Goal: Information Seeking & Learning: Learn about a topic

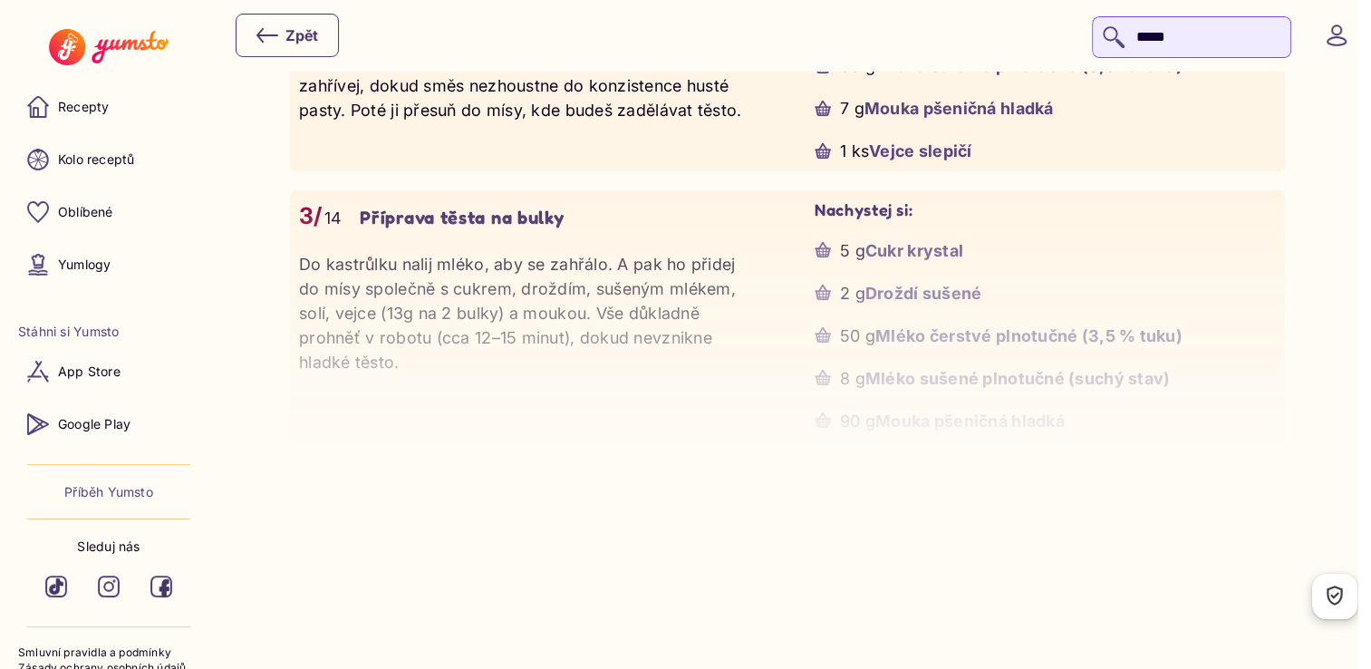
scroll to position [3622, 0]
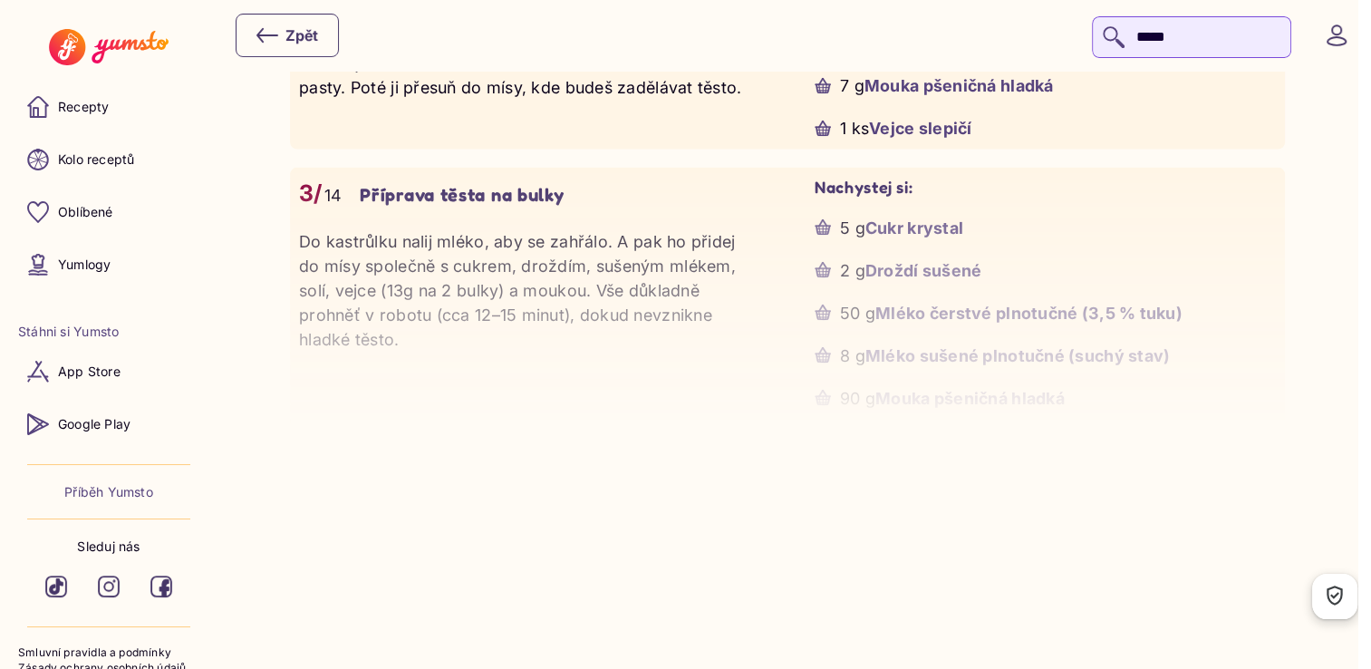
click at [606, 279] on p "Do kastrůlku nalij mléko, aby se zahřálo. A pak ho přidej do mísy společně s cu…" at bounding box center [529, 290] width 461 height 122
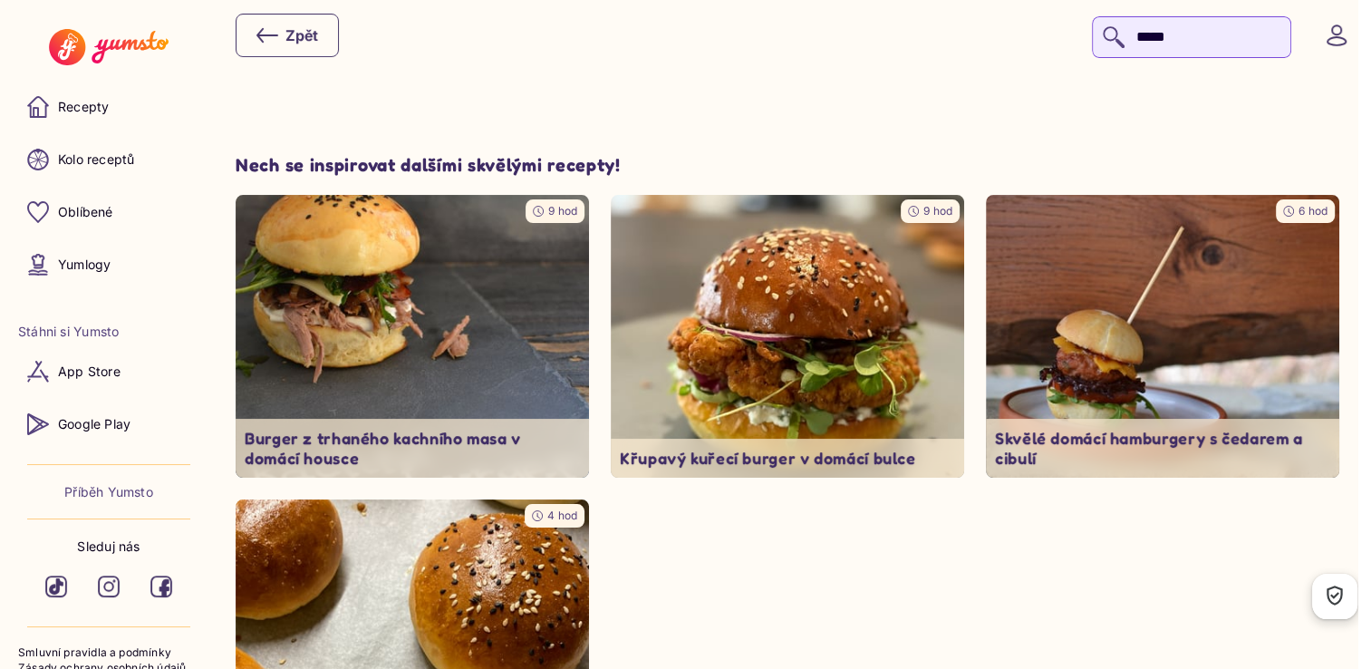
scroll to position [7097, 0]
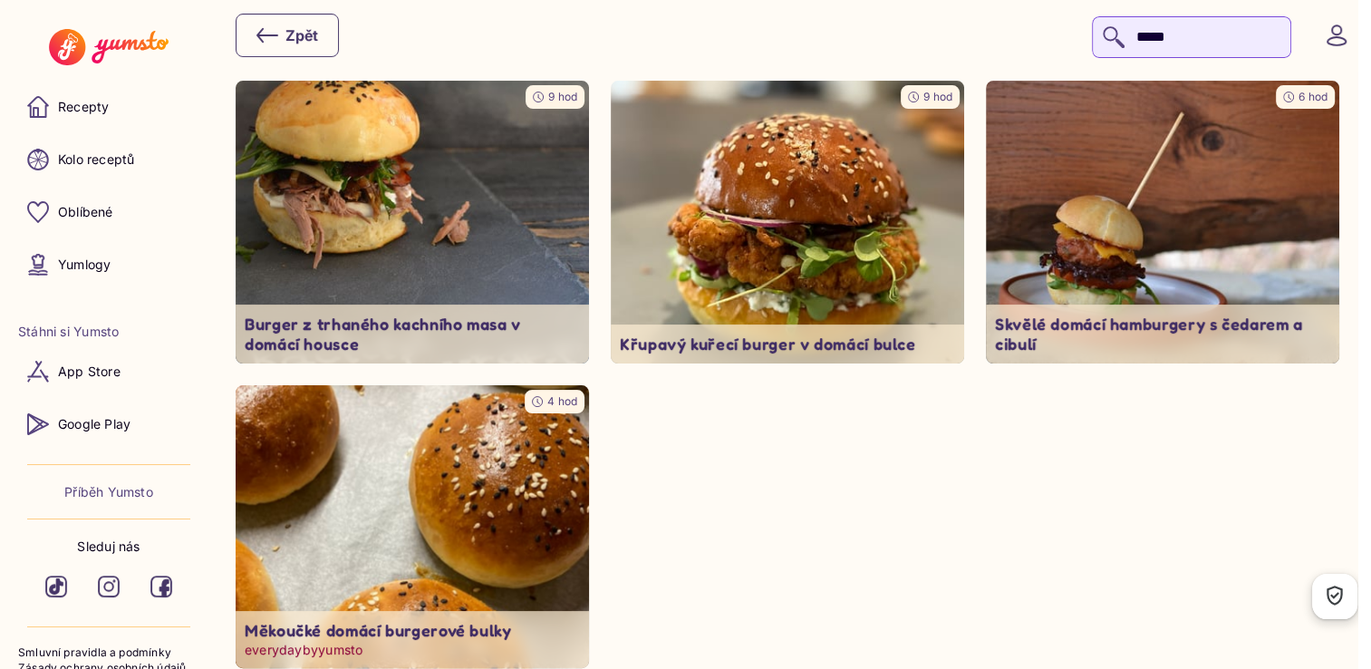
click at [394, 495] on img at bounding box center [411, 526] width 371 height 297
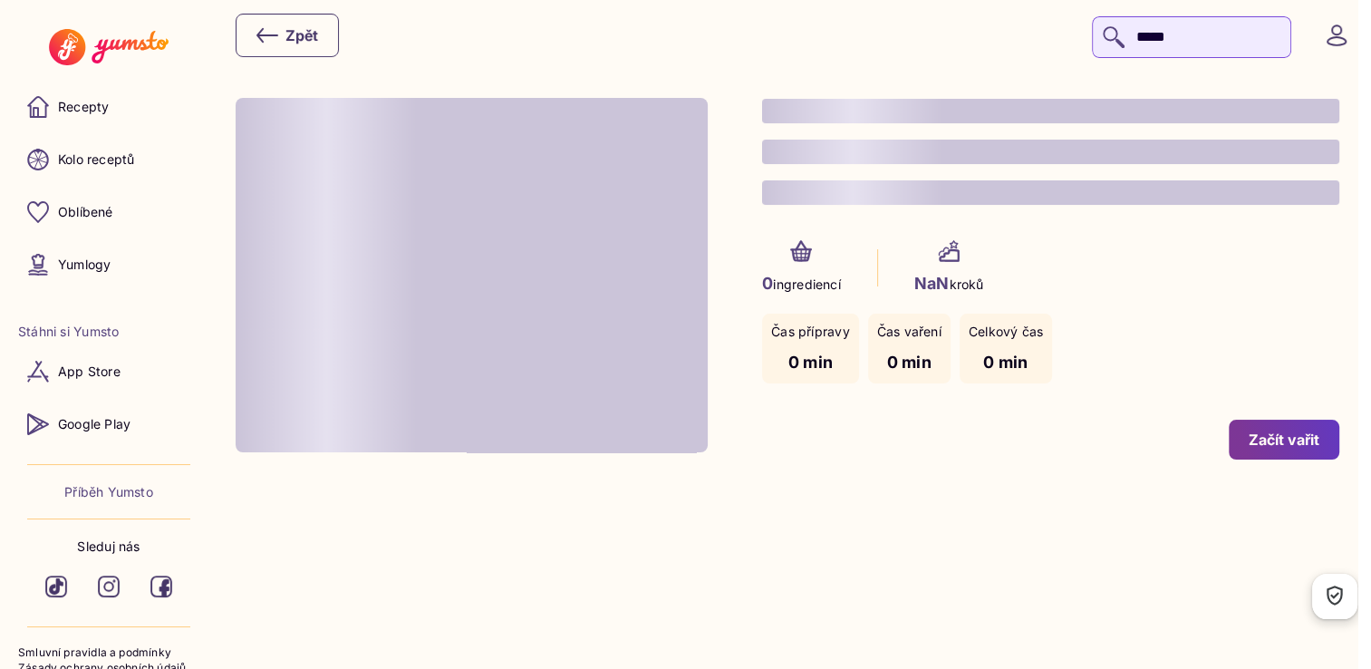
type input "*"
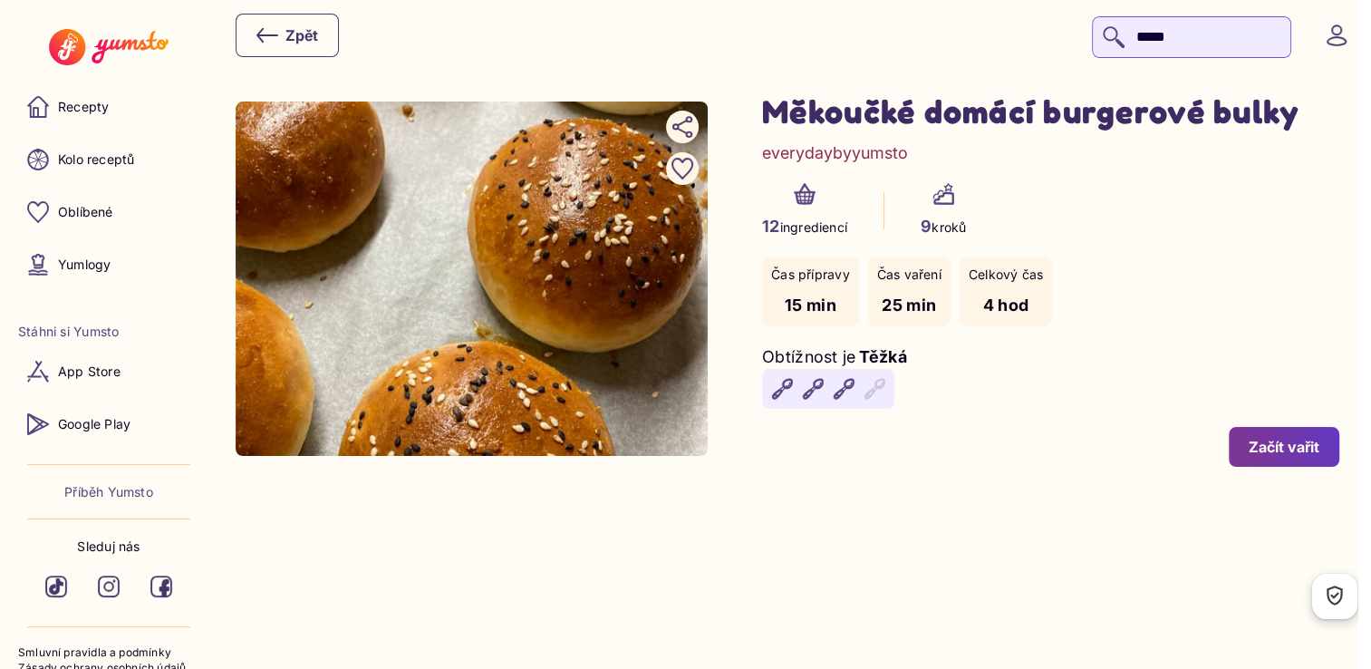
click at [105, 495] on p "Příběh Yumsto" at bounding box center [108, 492] width 89 height 18
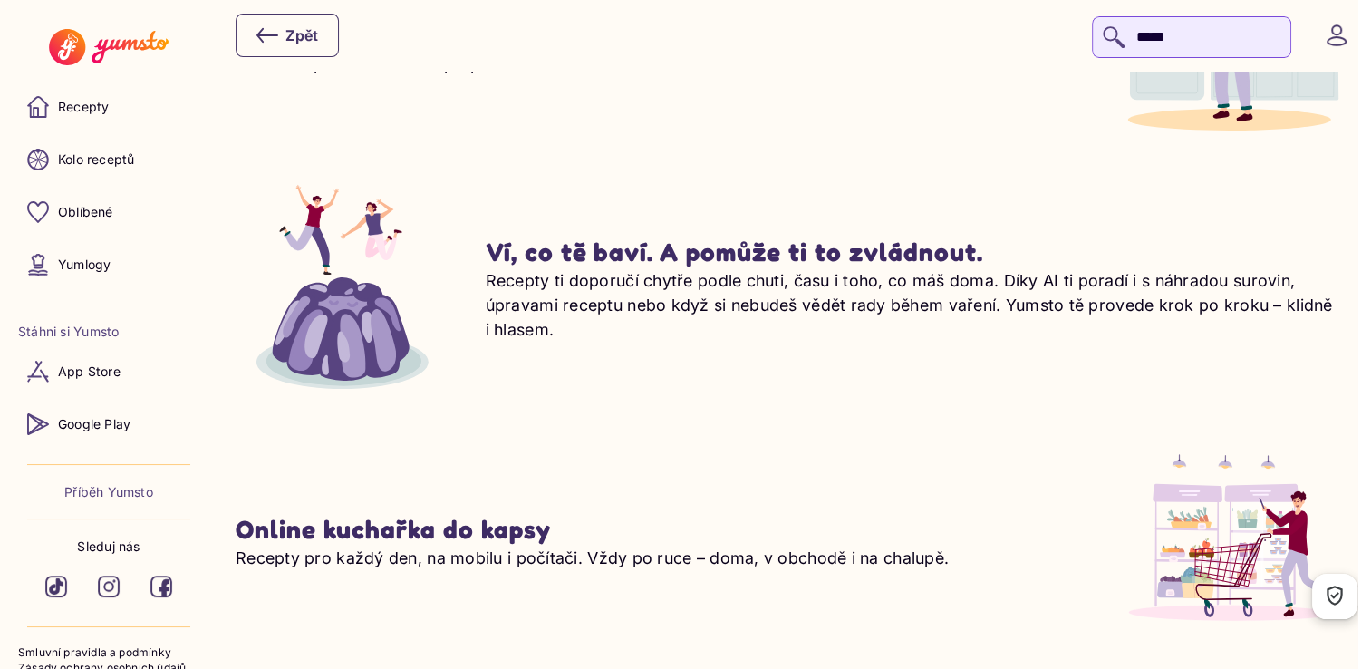
scroll to position [1920, 0]
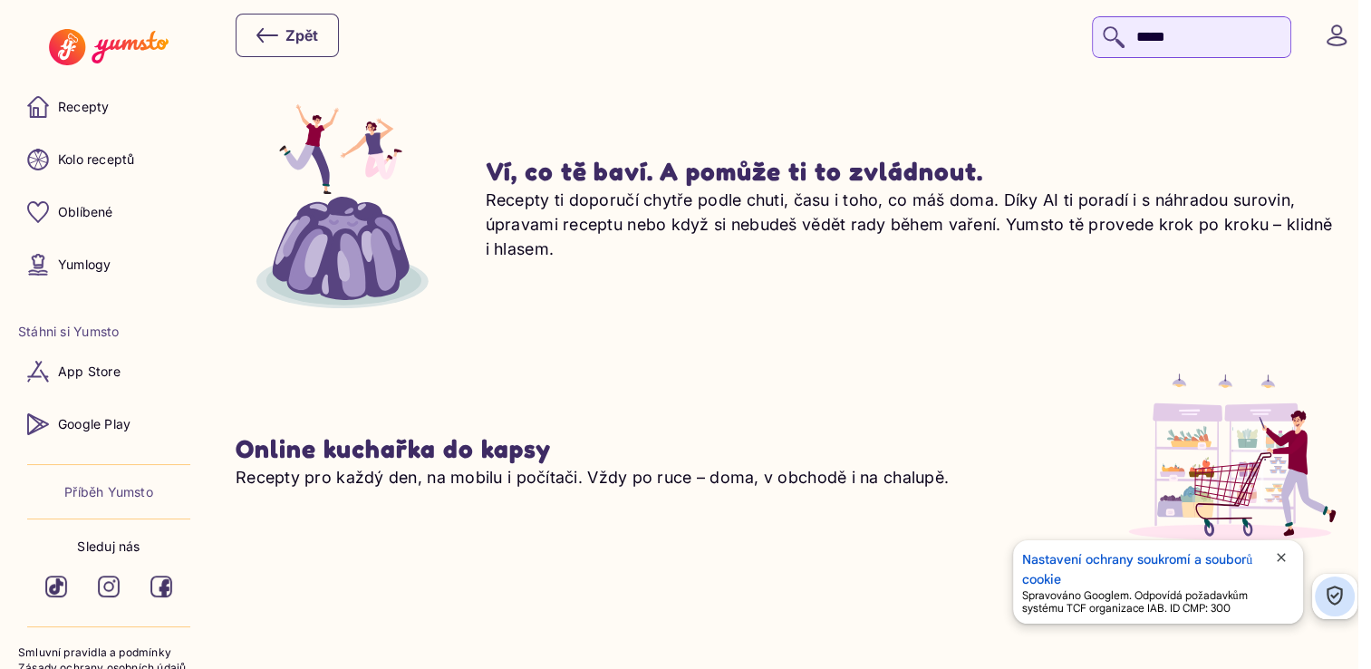
drag, startPoint x: 1366, startPoint y: 521, endPoint x: 1383, endPoint y: 596, distance: 77.1
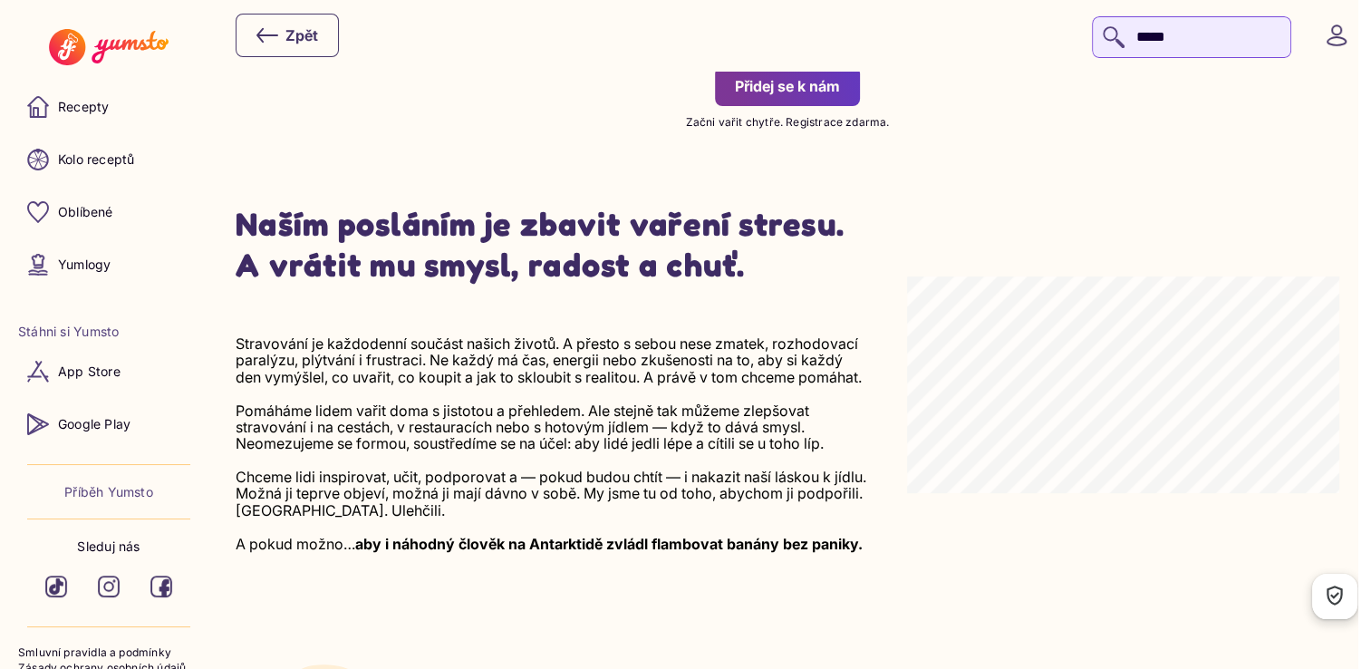
scroll to position [106, 0]
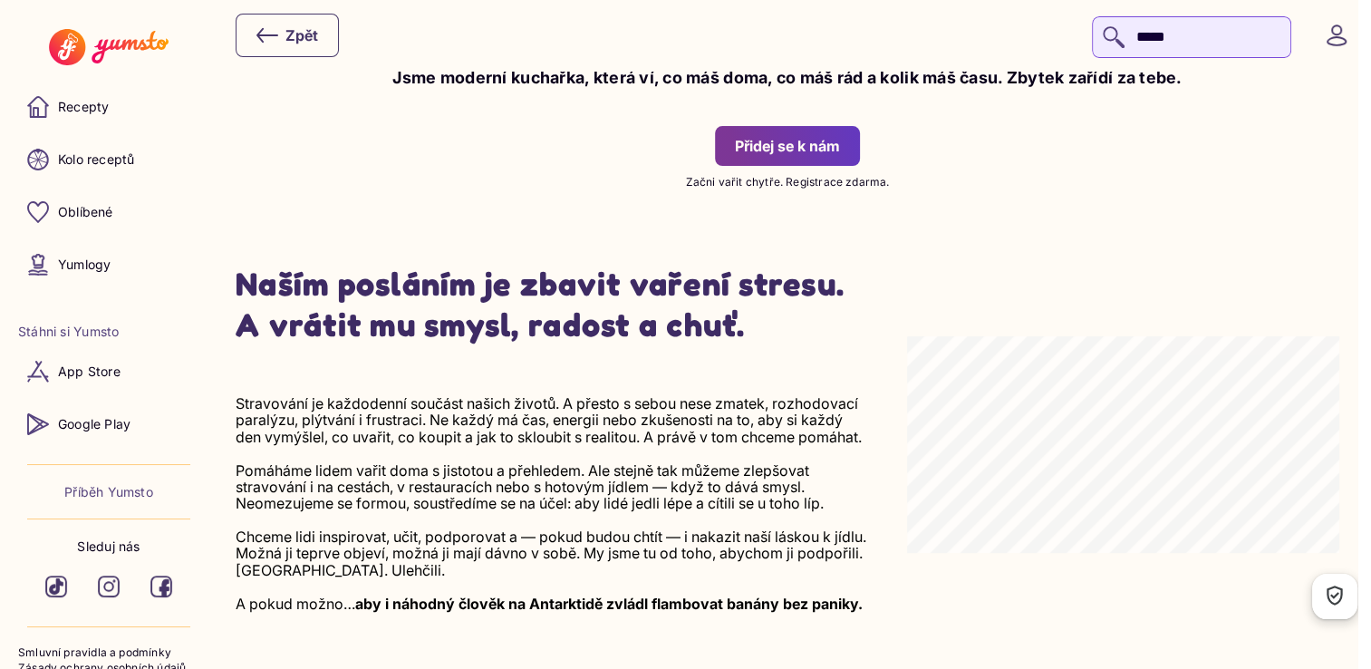
click at [770, 153] on div "Přidej se k nám" at bounding box center [787, 146] width 105 height 20
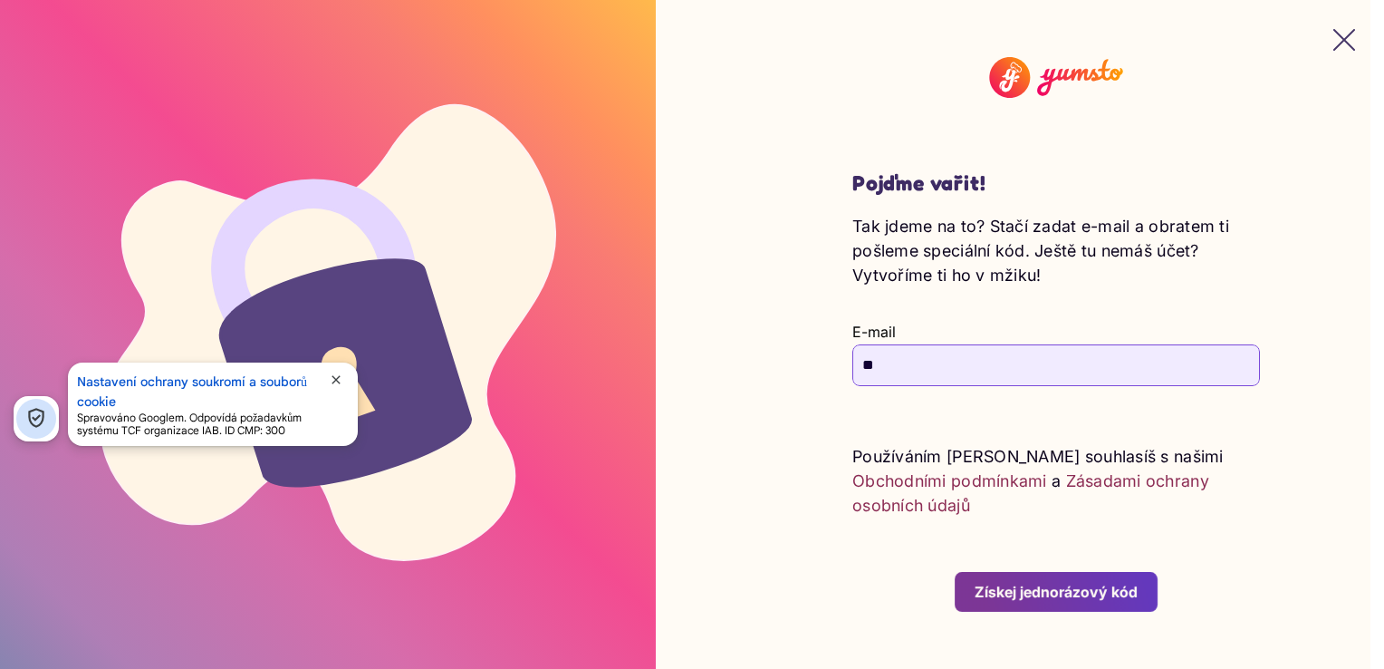
type input "**********"
click at [1016, 587] on div "Získej jednorázový kód" at bounding box center [1056, 592] width 163 height 20
click at [1006, 63] on html "**********" at bounding box center [685, 31] width 1371 height 63
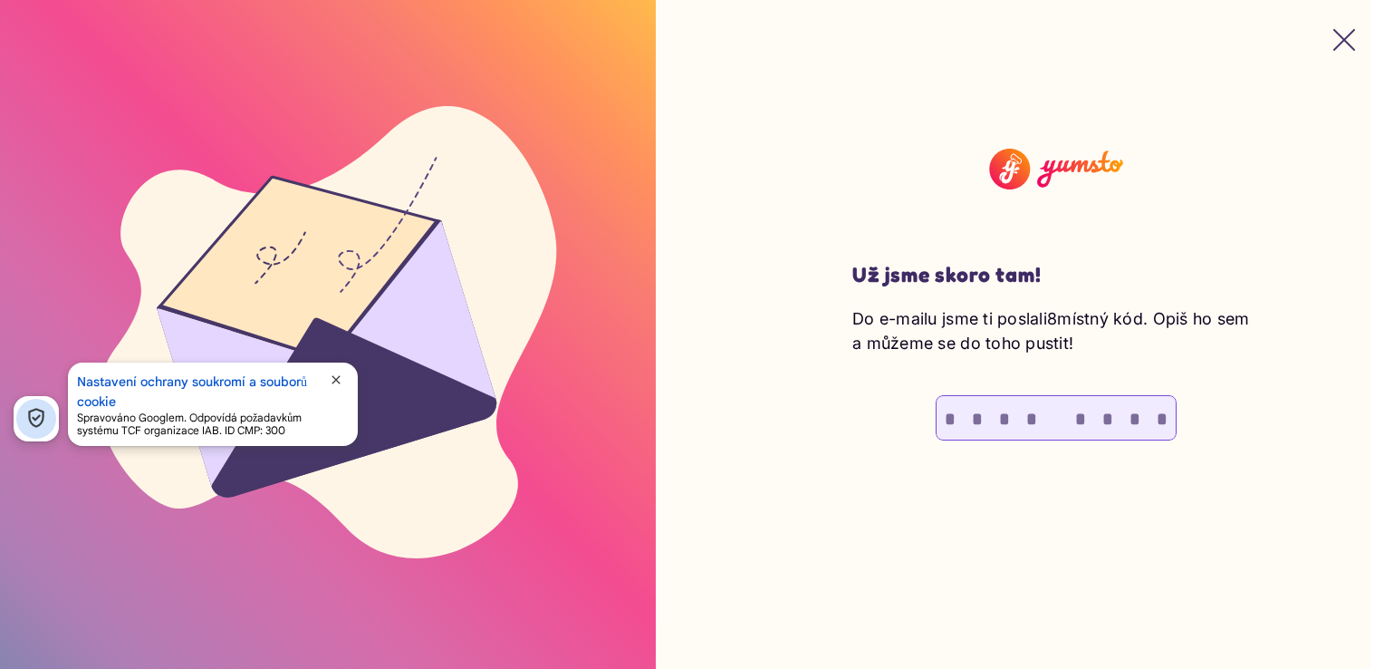
type input "*"
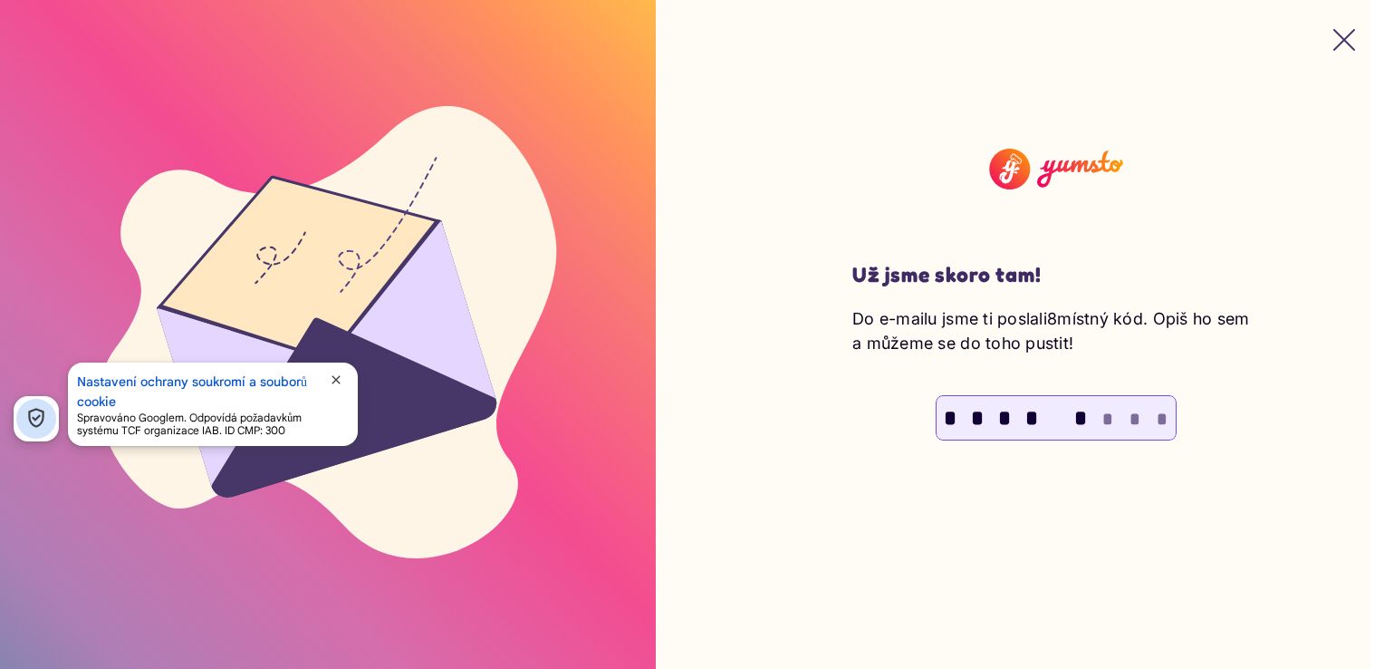
type input "*"
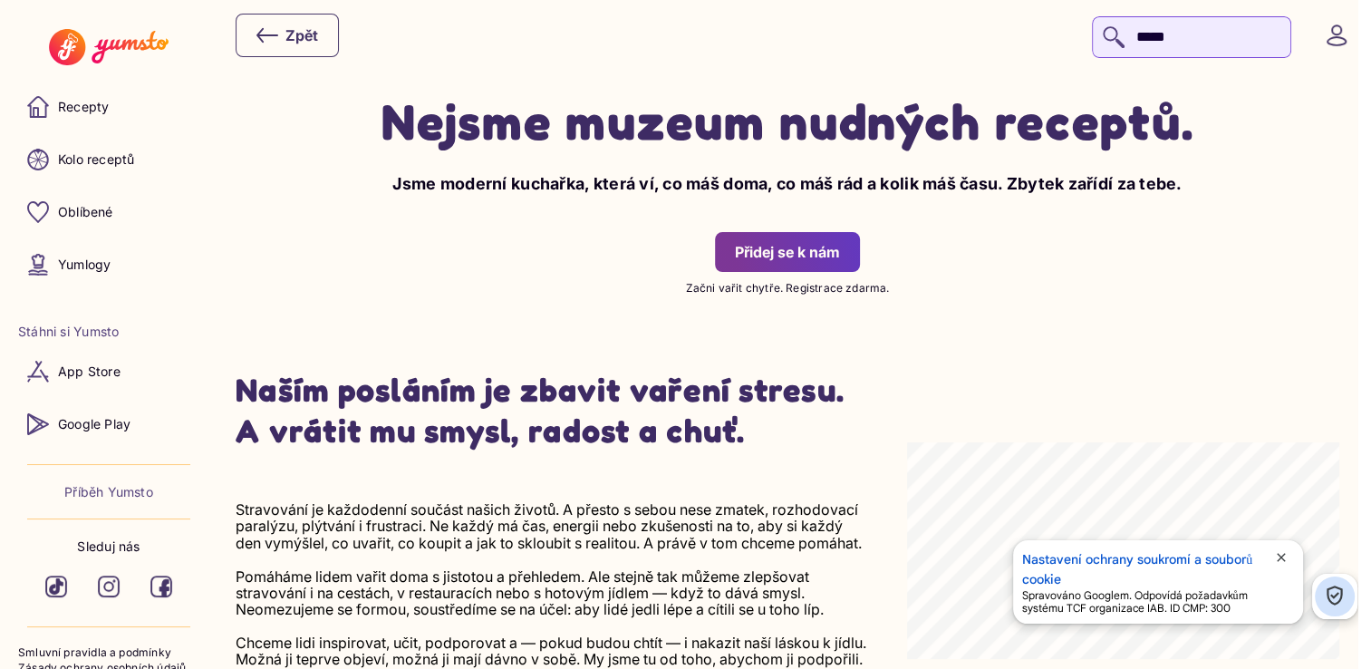
click at [1175, 35] on input "*****" at bounding box center [1191, 37] width 199 height 42
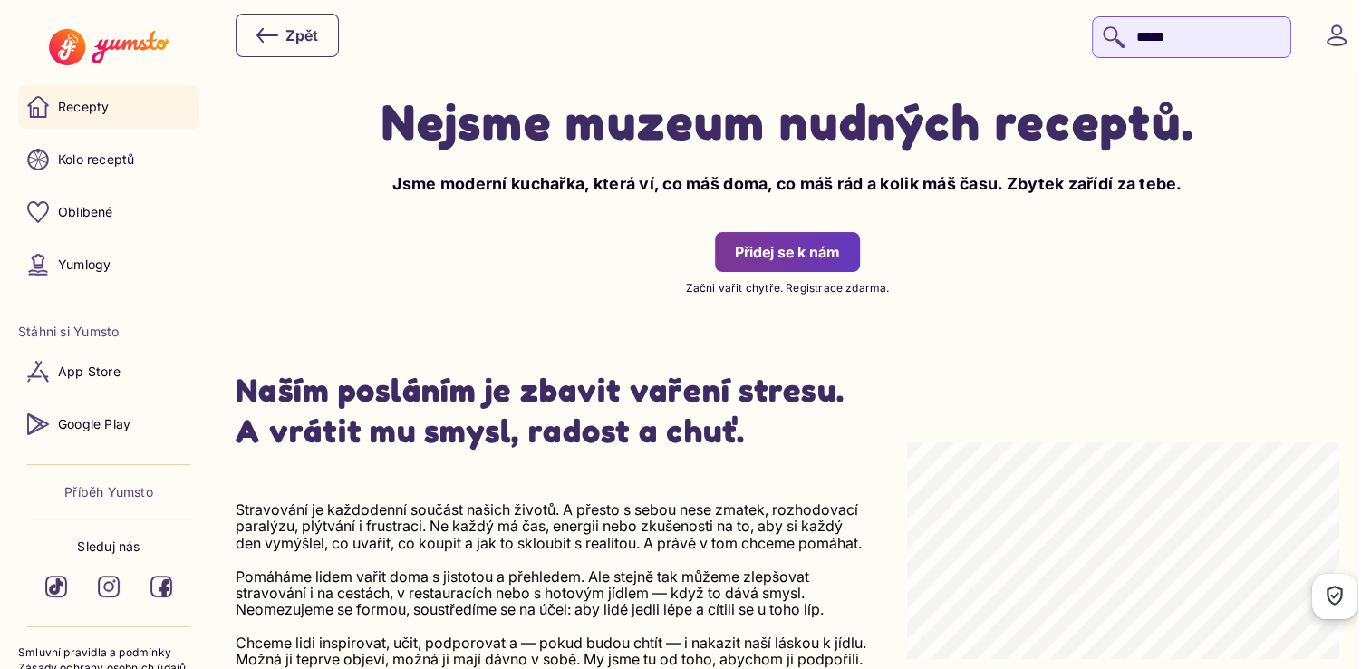
click at [75, 103] on p "Recepty" at bounding box center [83, 107] width 51 height 18
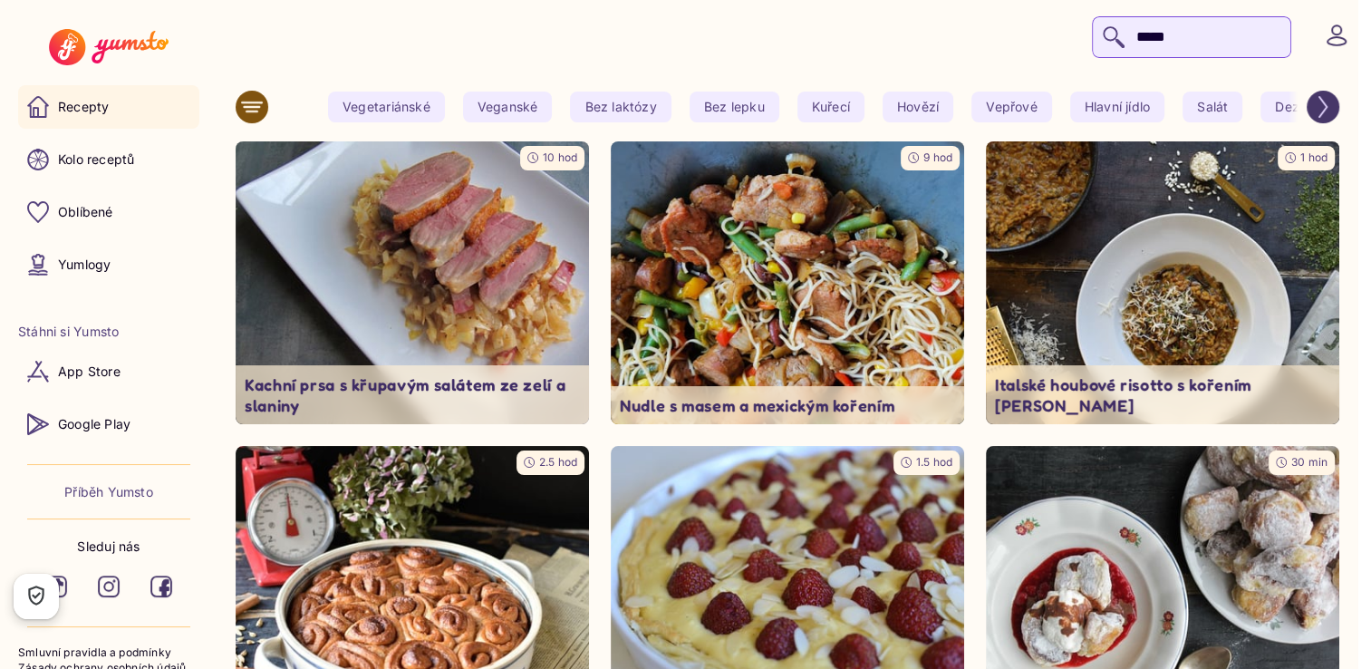
click at [1175, 10] on header "*****" at bounding box center [685, 35] width 1371 height 71
click at [1145, 47] on input "*****" at bounding box center [1191, 37] width 199 height 42
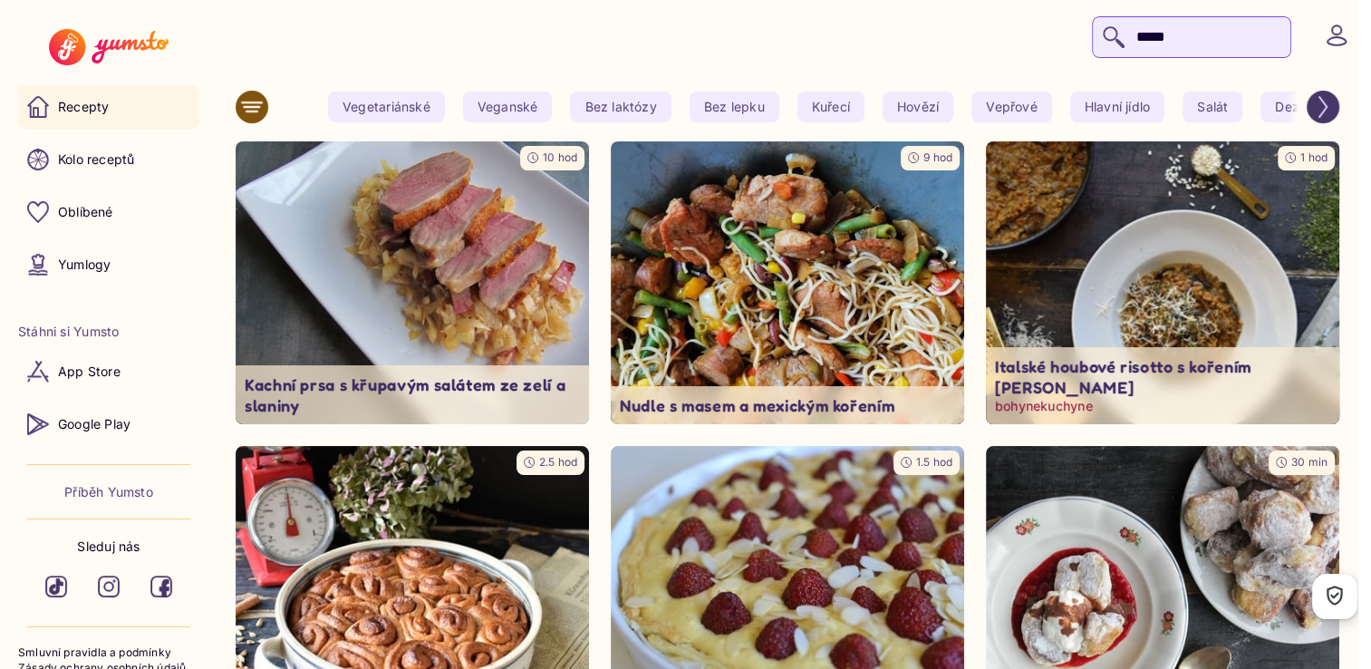
click at [1131, 353] on img at bounding box center [1162, 282] width 371 height 297
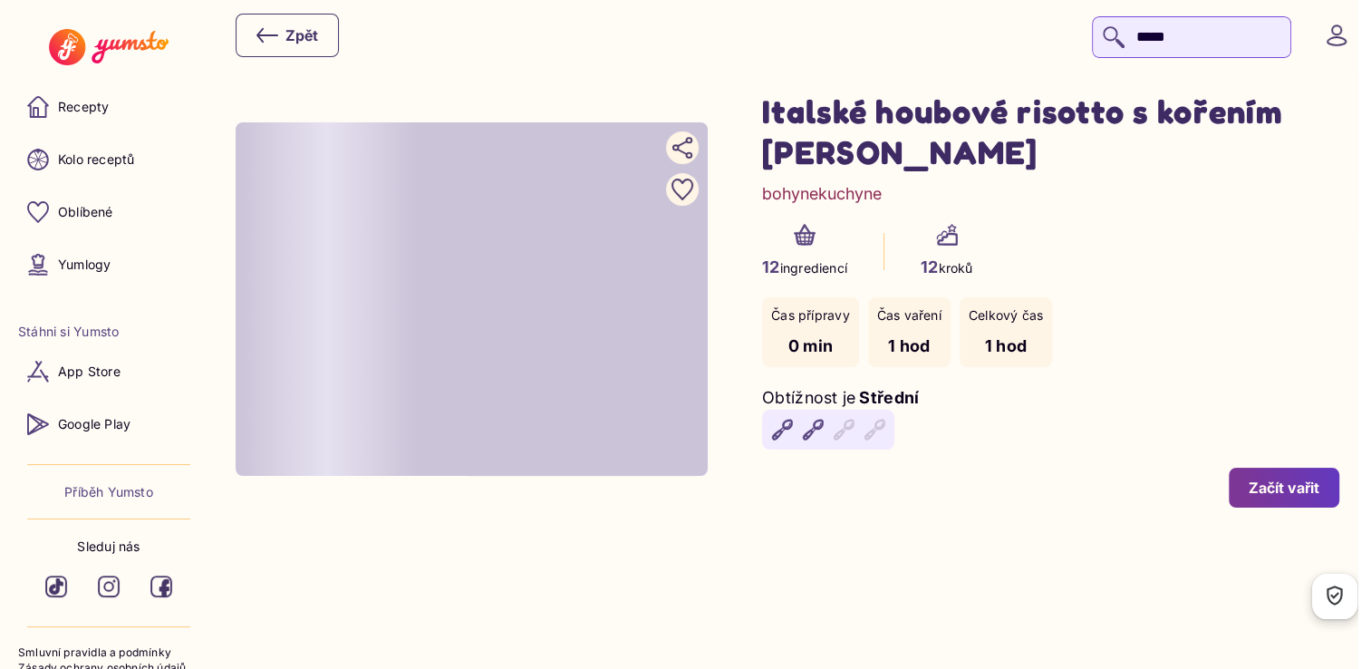
type input "*"
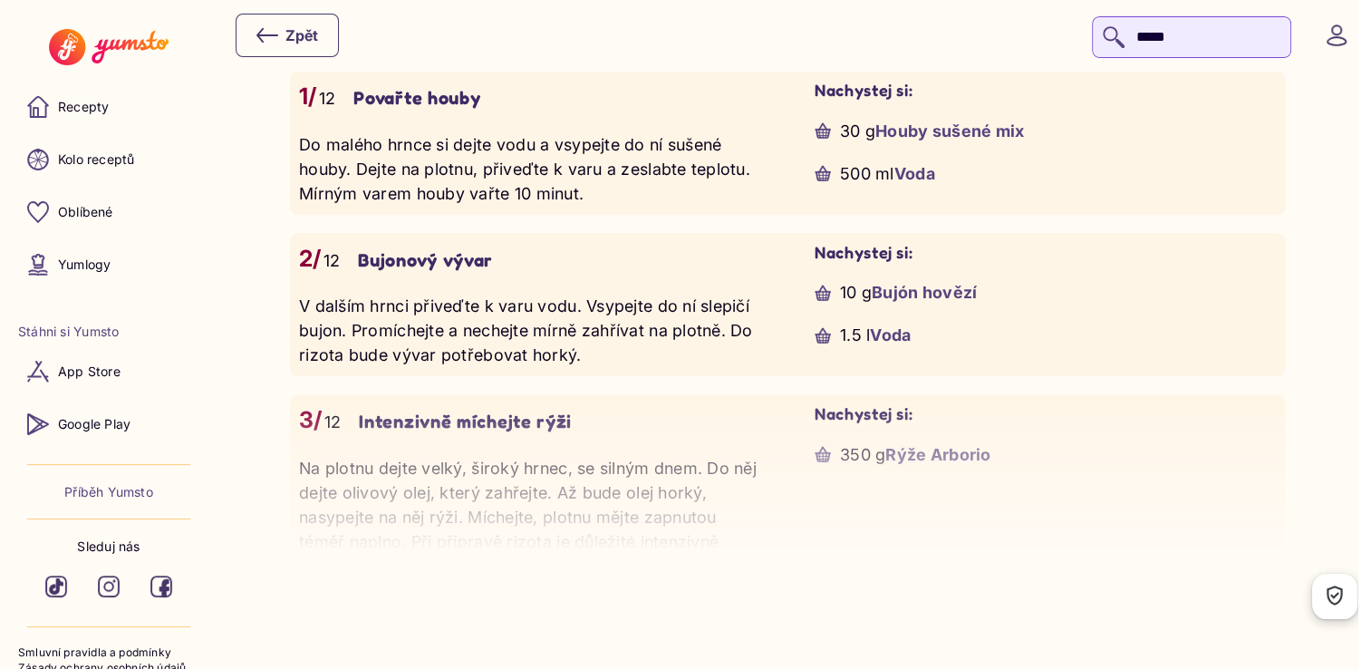
scroll to position [1899, 0]
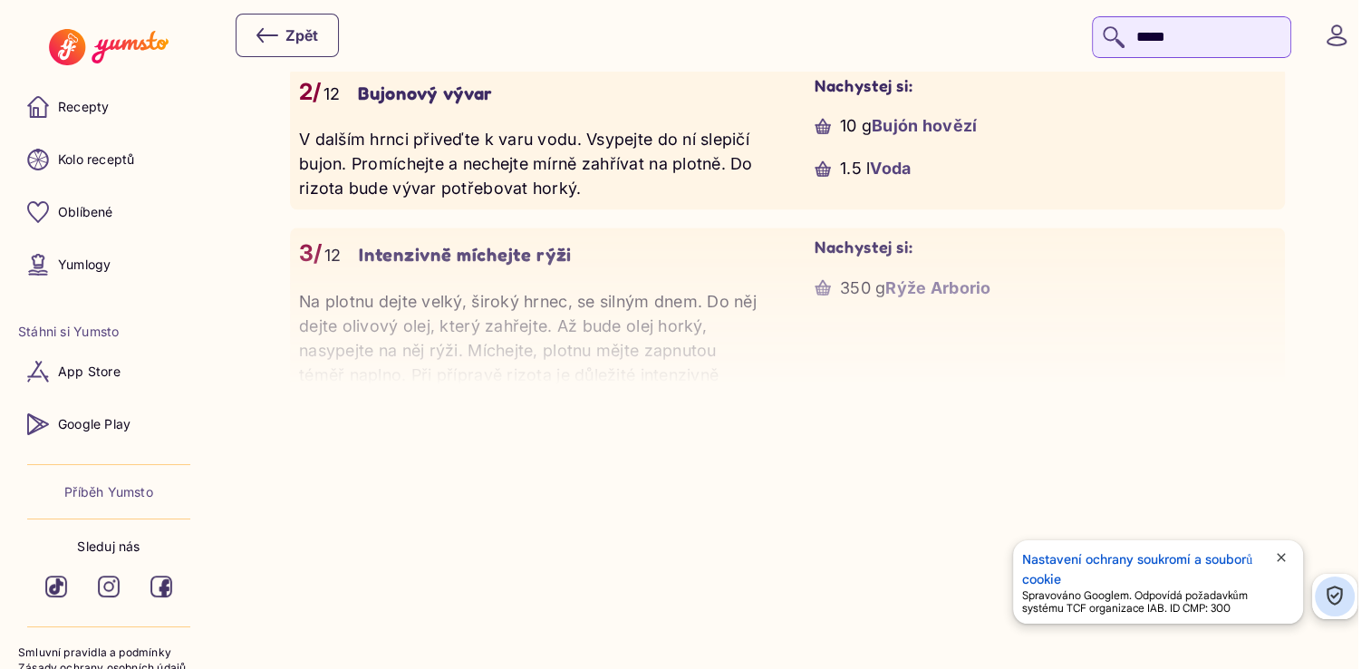
click at [589, 364] on p "Na plotnu dejte velký, široký hrnec, se silným dnem. Do něj dejte olivový olej,…" at bounding box center [529, 350] width 461 height 122
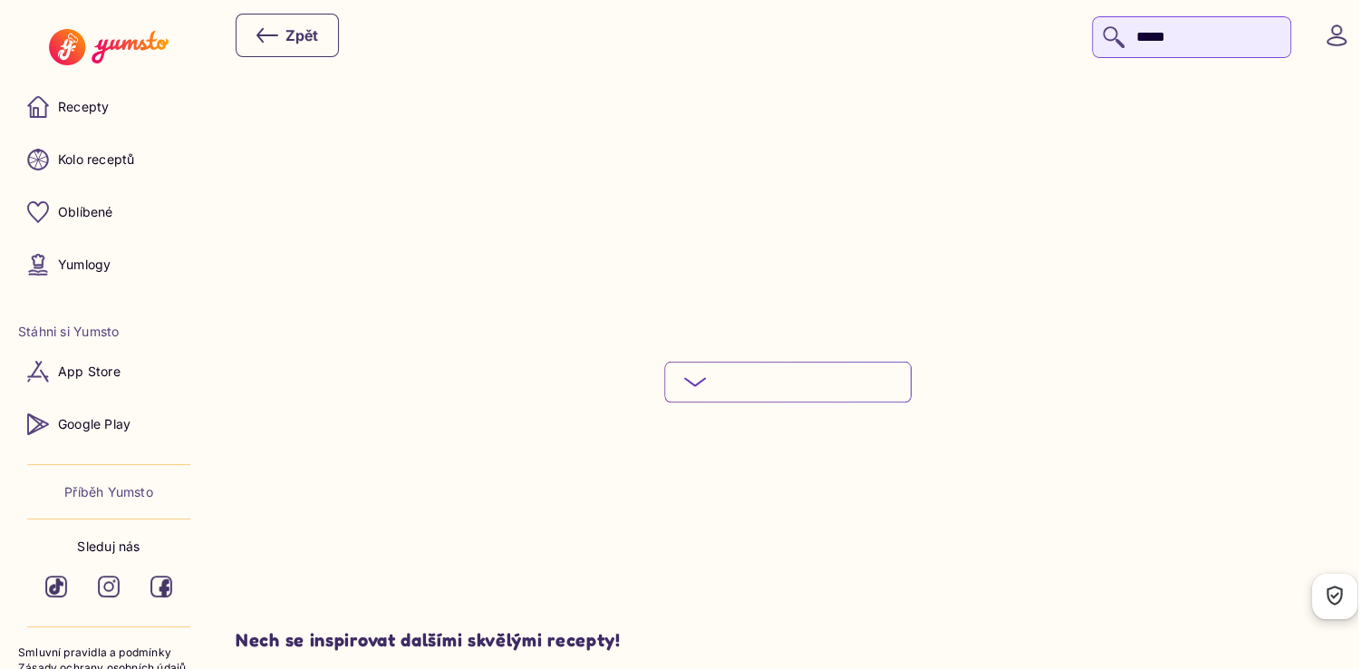
scroll to position [3425, 0]
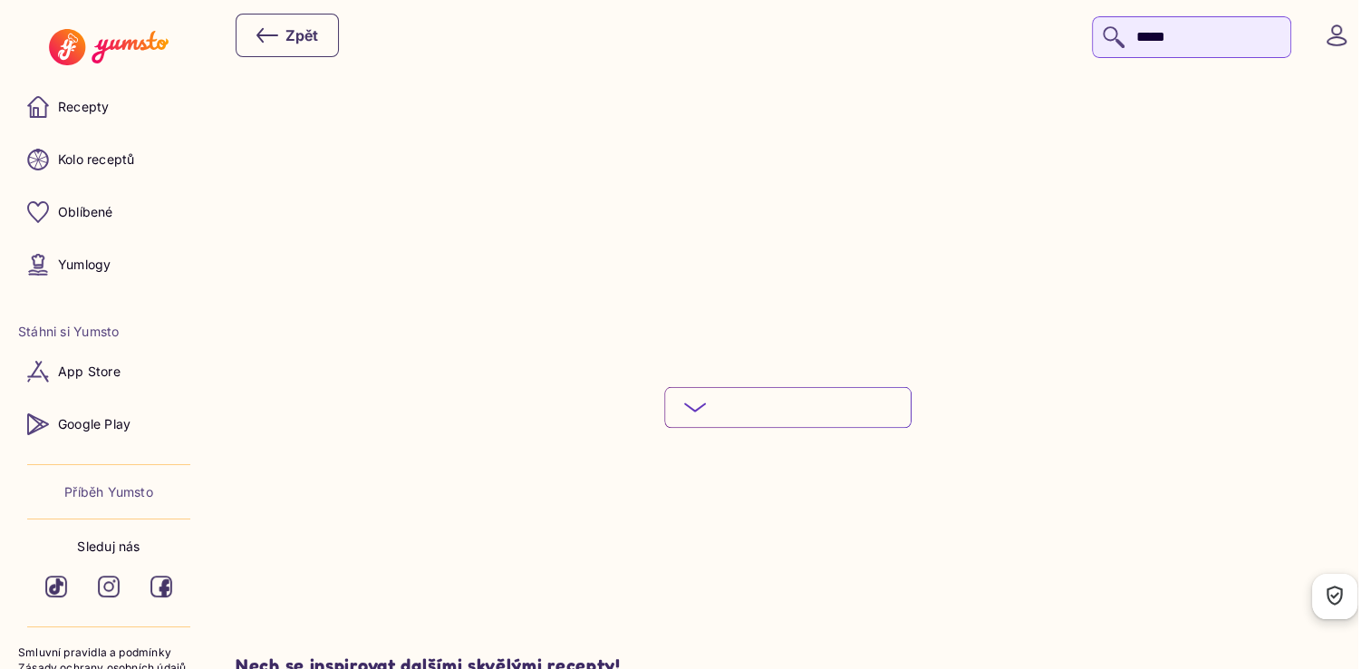
click at [804, 414] on button "Podívej se na celý postup" at bounding box center [787, 407] width 247 height 42
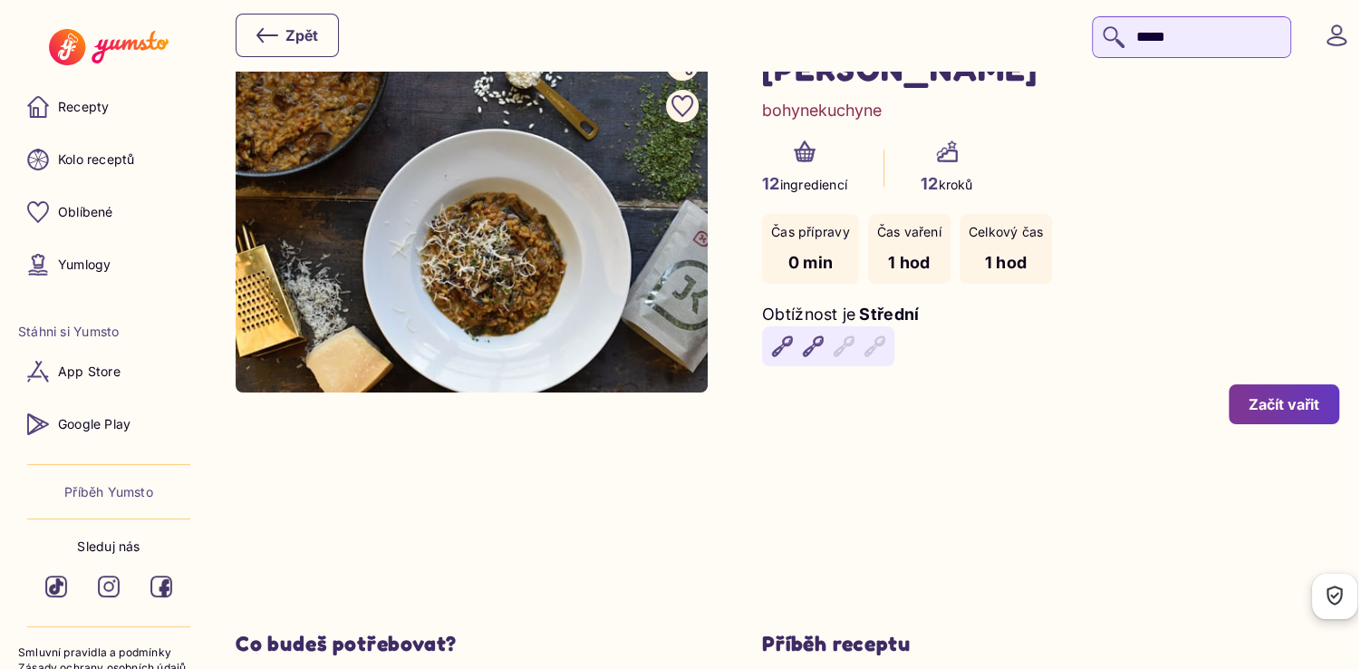
scroll to position [0, 0]
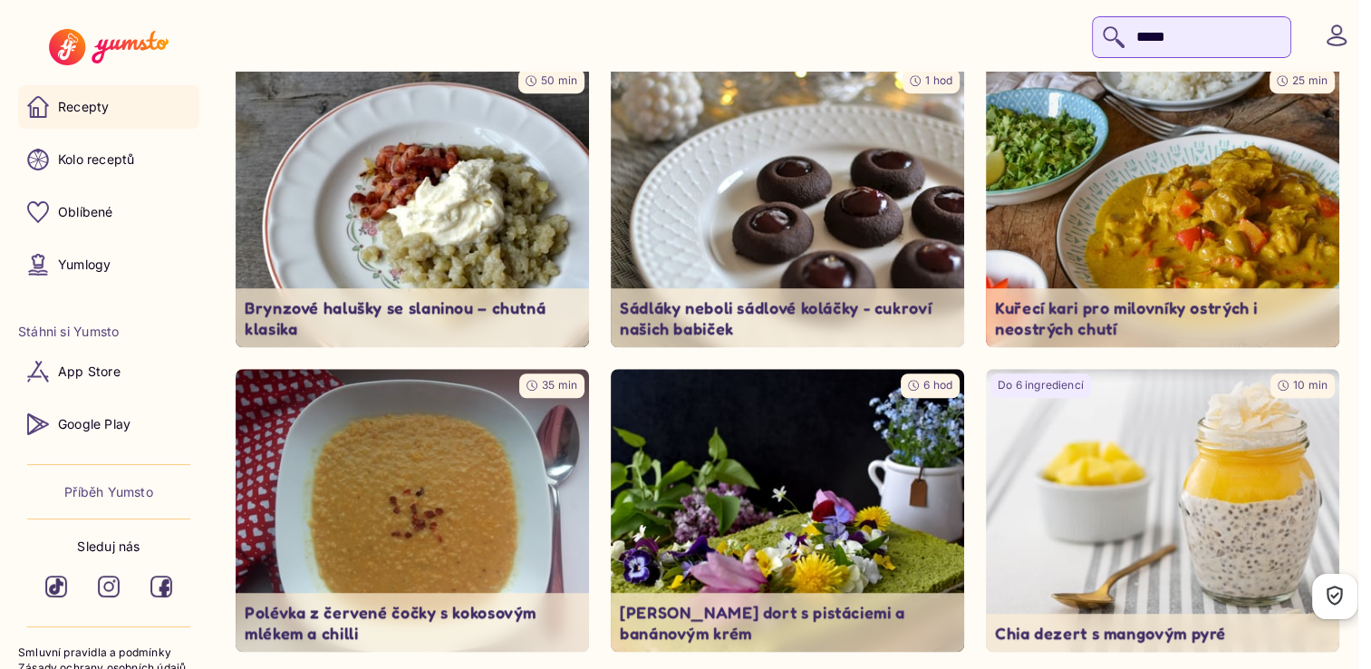
scroll to position [15179, 0]
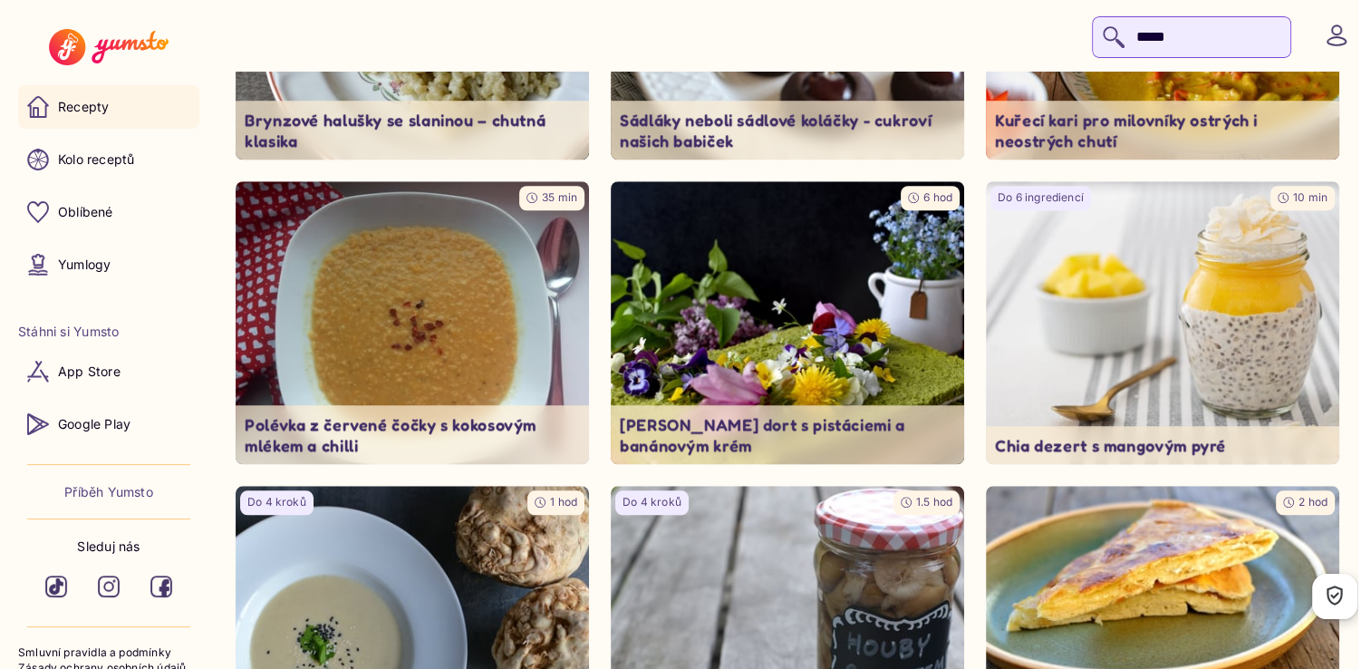
click at [1135, 38] on input "*****" at bounding box center [1191, 37] width 199 height 42
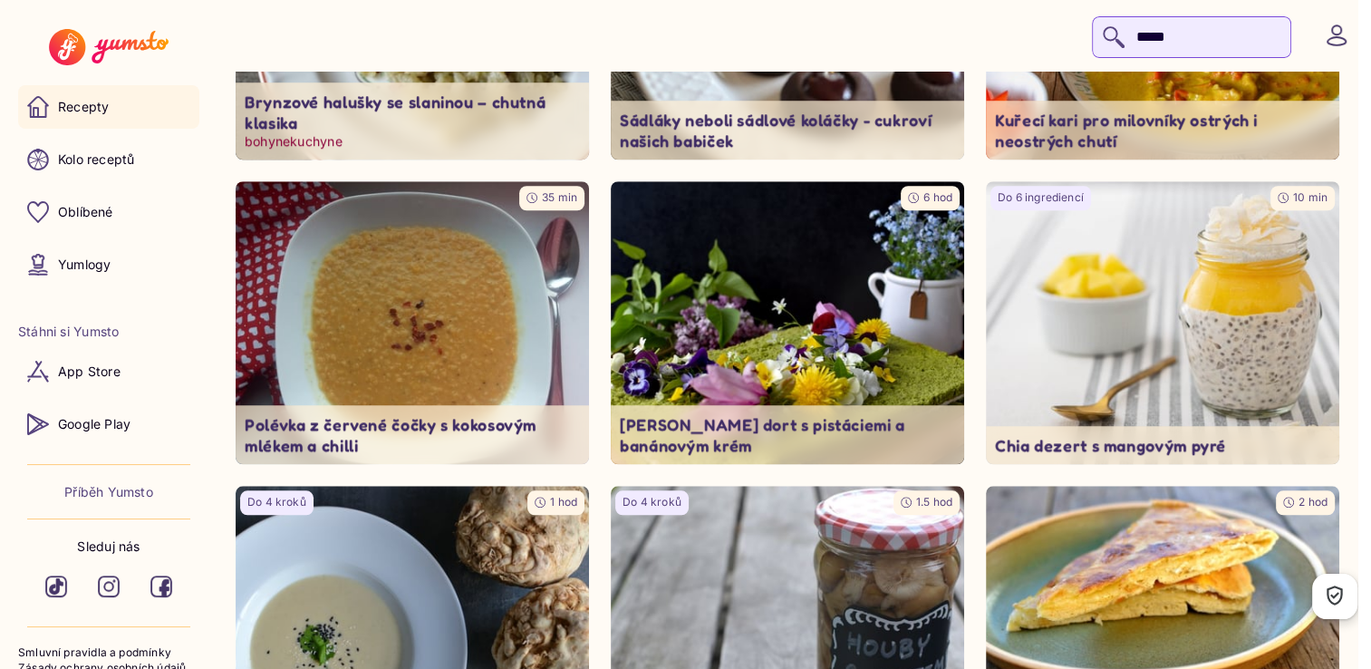
click at [350, 132] on p "Brynzové halušky se slaninou – chutná klasika" at bounding box center [412, 111] width 335 height 41
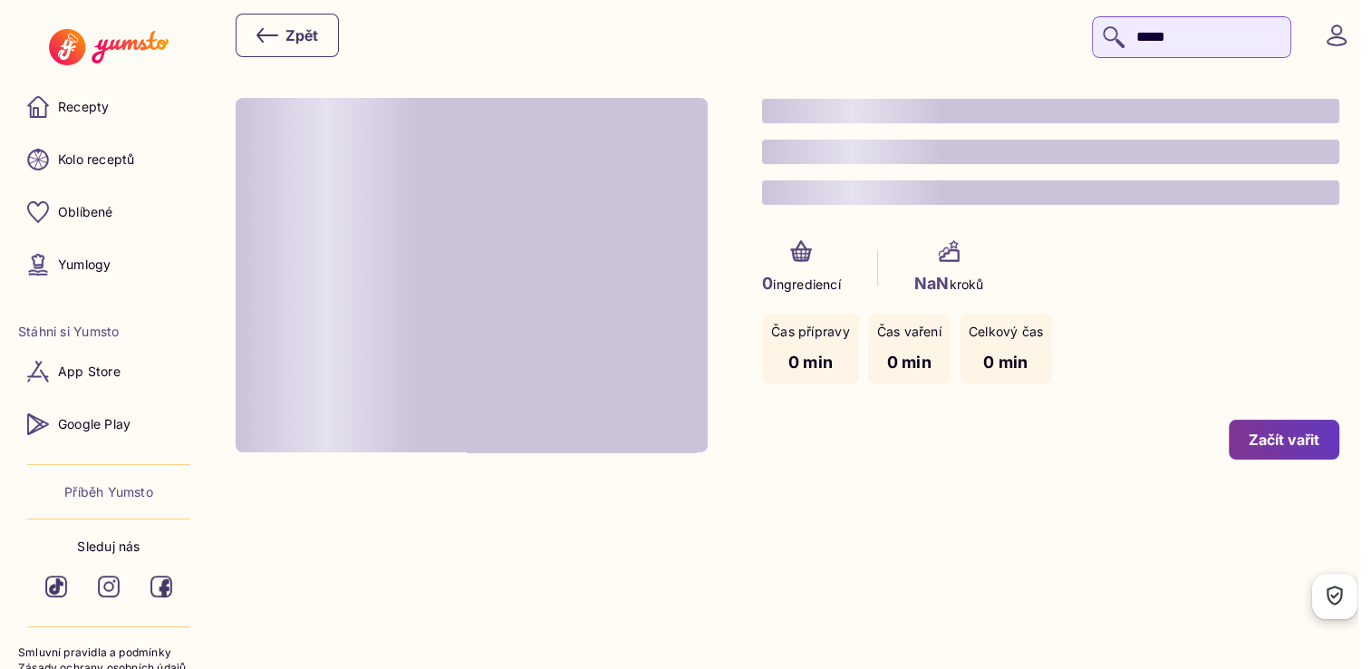
type input "*"
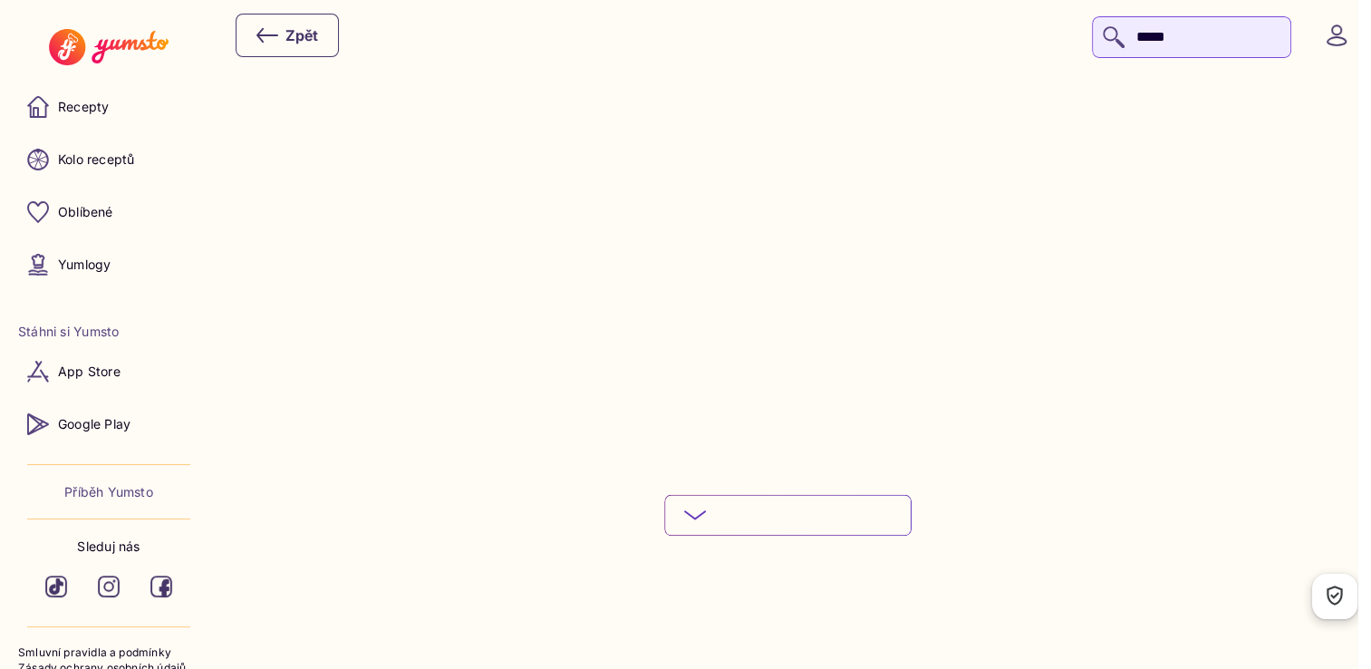
scroll to position [2482, 0]
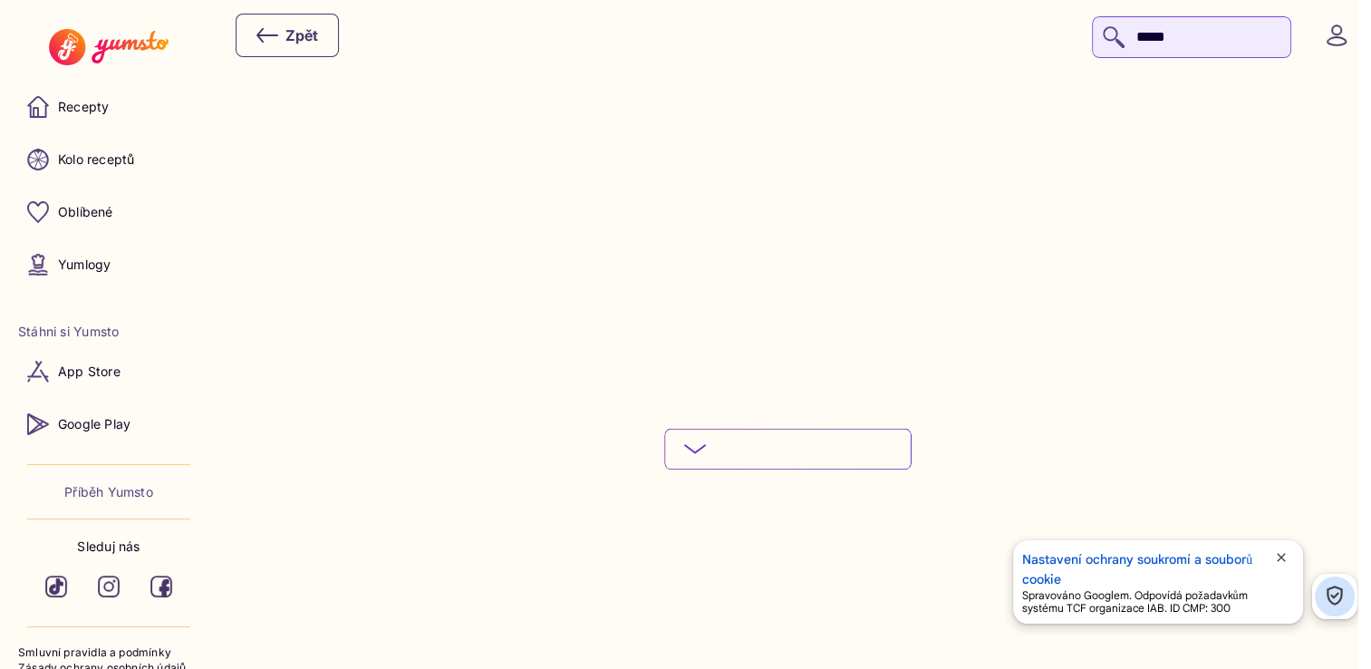
click at [753, 431] on button "Podívej se na celý postup" at bounding box center [787, 449] width 247 height 42
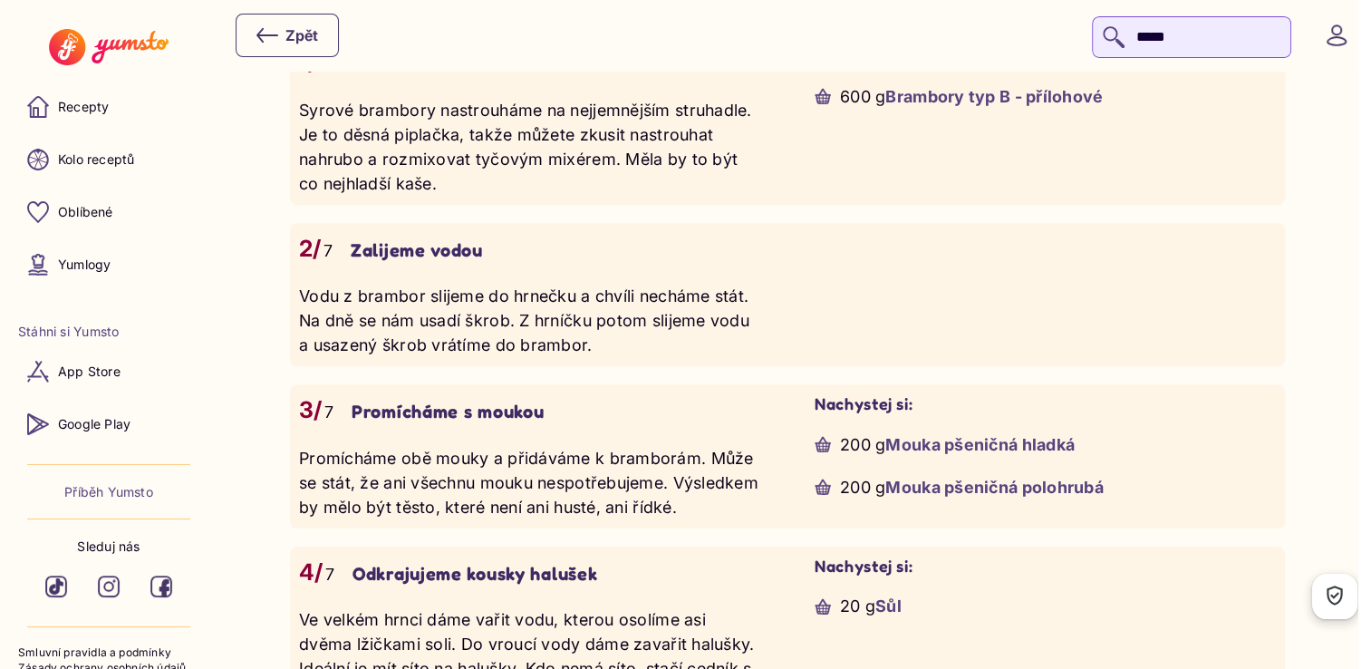
scroll to position [1707, 0]
